Goal: Transaction & Acquisition: Purchase product/service

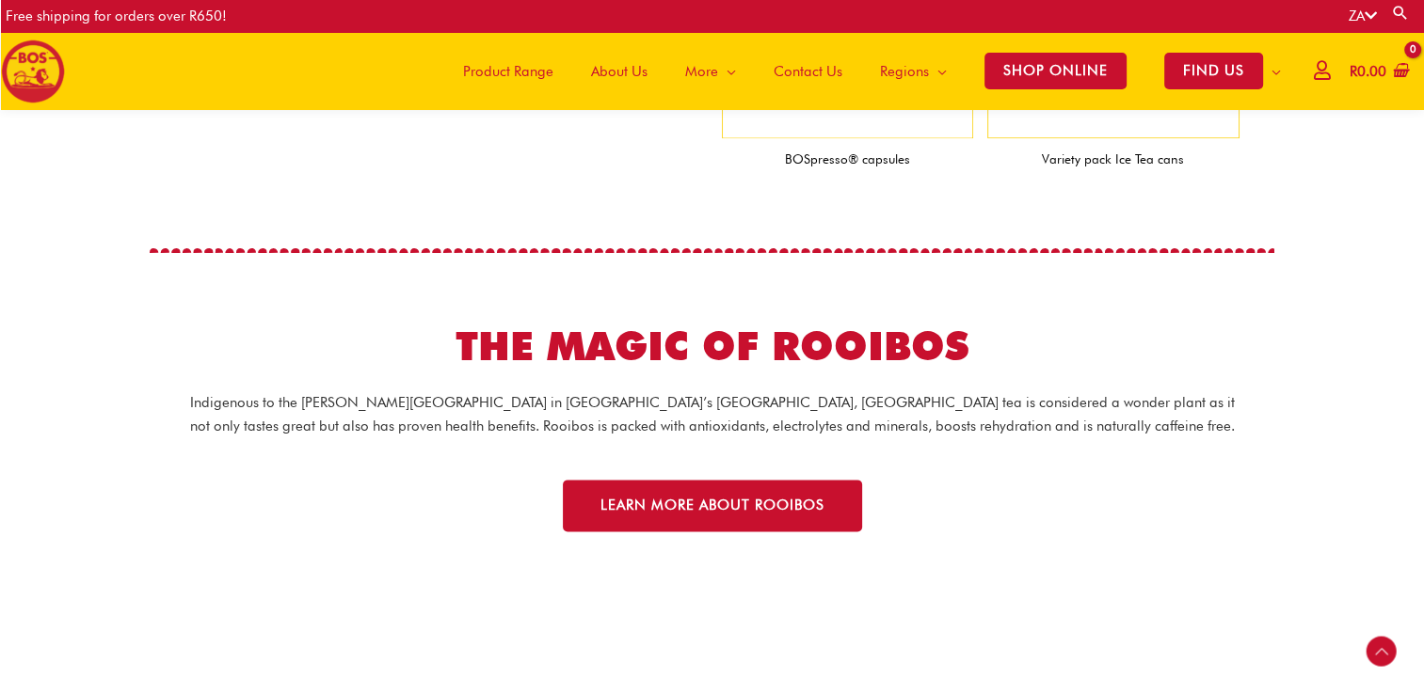
scroll to position [2356, 0]
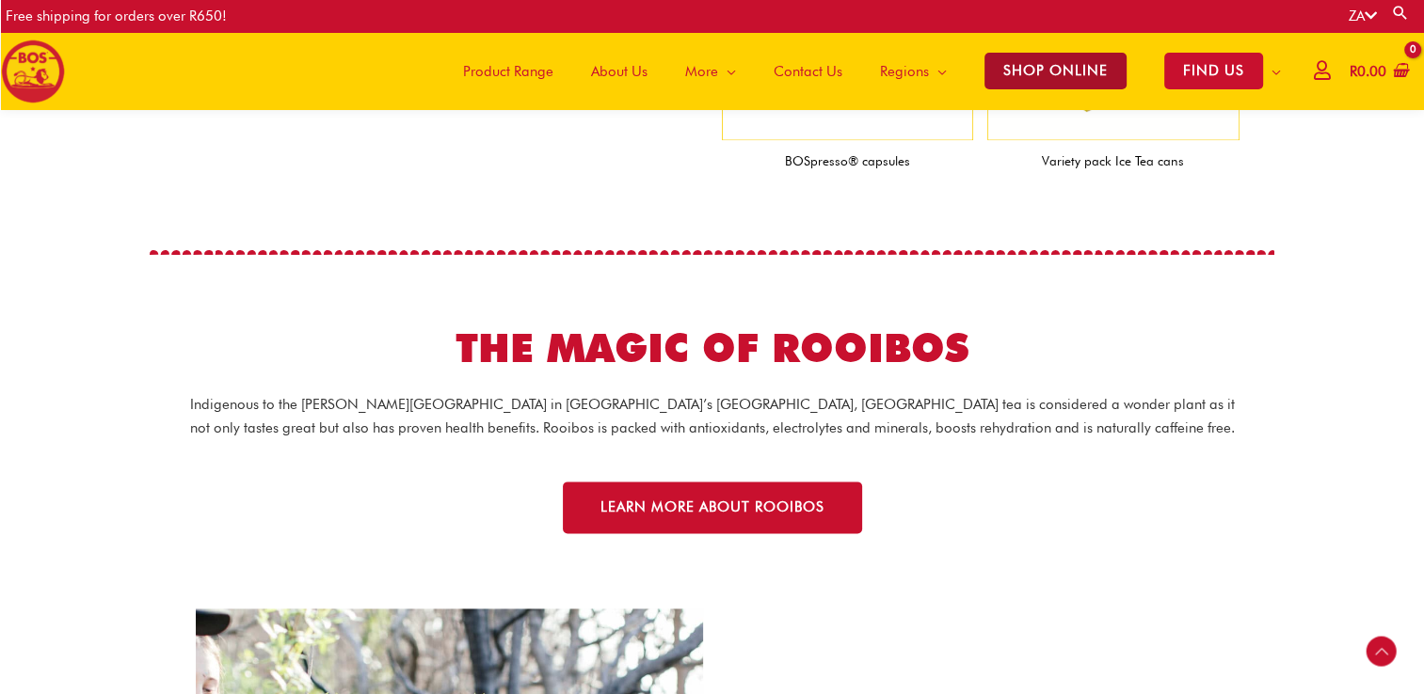
click at [1017, 81] on span "SHOP ONLINE" at bounding box center [1055, 71] width 142 height 37
click at [1106, 72] on span "SHOP ONLINE" at bounding box center [1055, 71] width 142 height 37
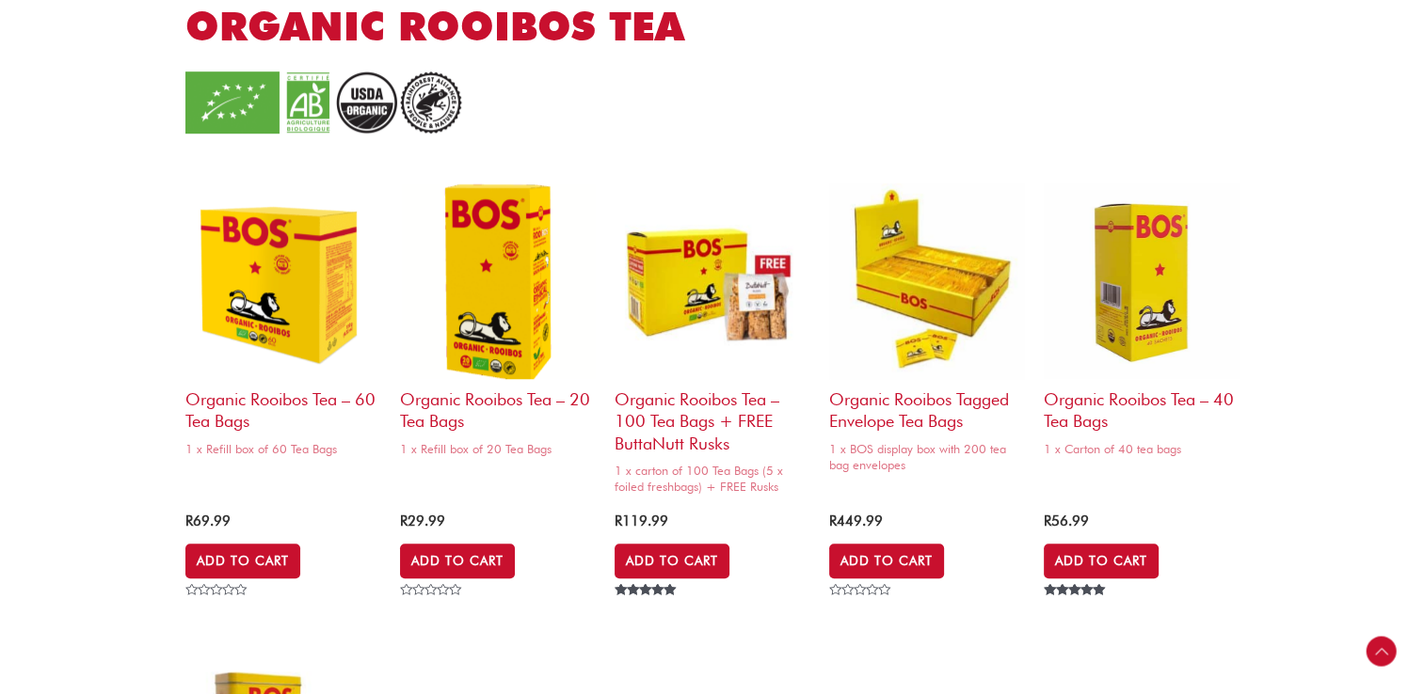
scroll to position [1241, 0]
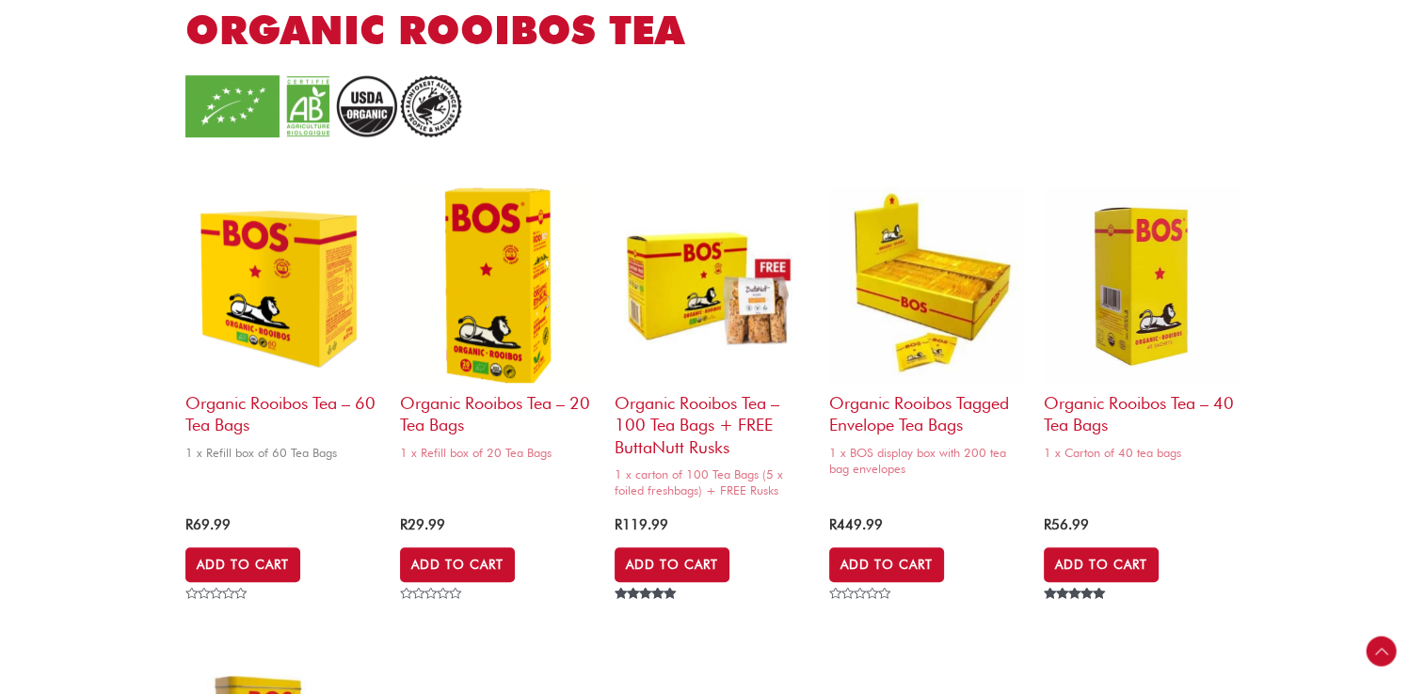
click at [316, 408] on h2 "Organic Rooibos Tea – 60 Tea Bags" at bounding box center [283, 410] width 196 height 54
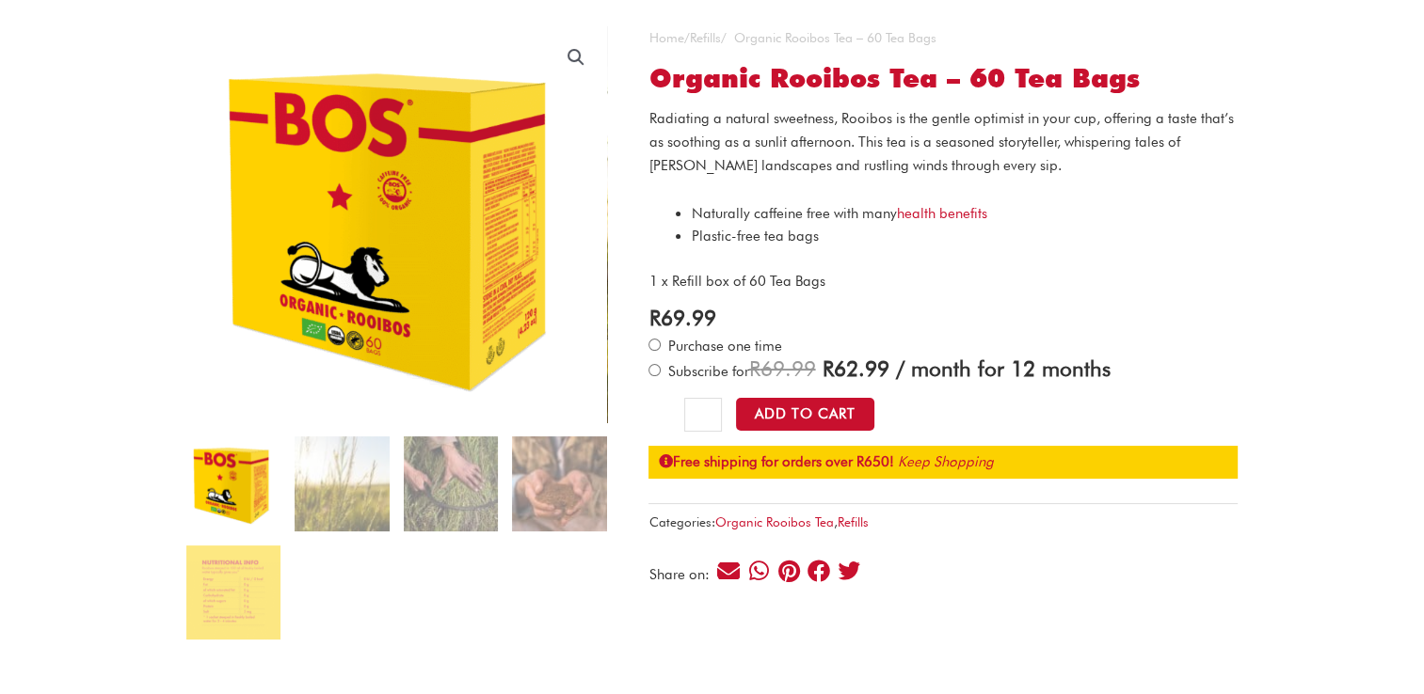
scroll to position [157, 0]
